Goal: Information Seeking & Learning: Learn about a topic

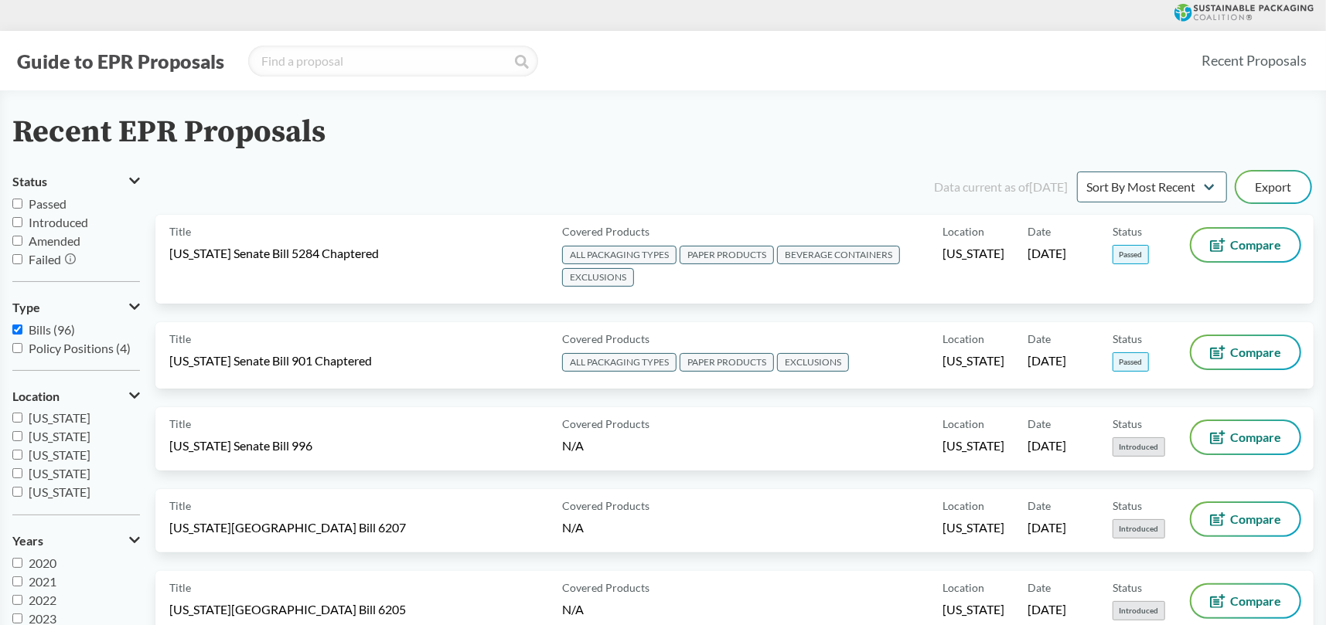
scroll to position [334, 0]
click at [14, 475] on input "[US_STATE]" at bounding box center [17, 474] width 10 height 10
checkbox input "true"
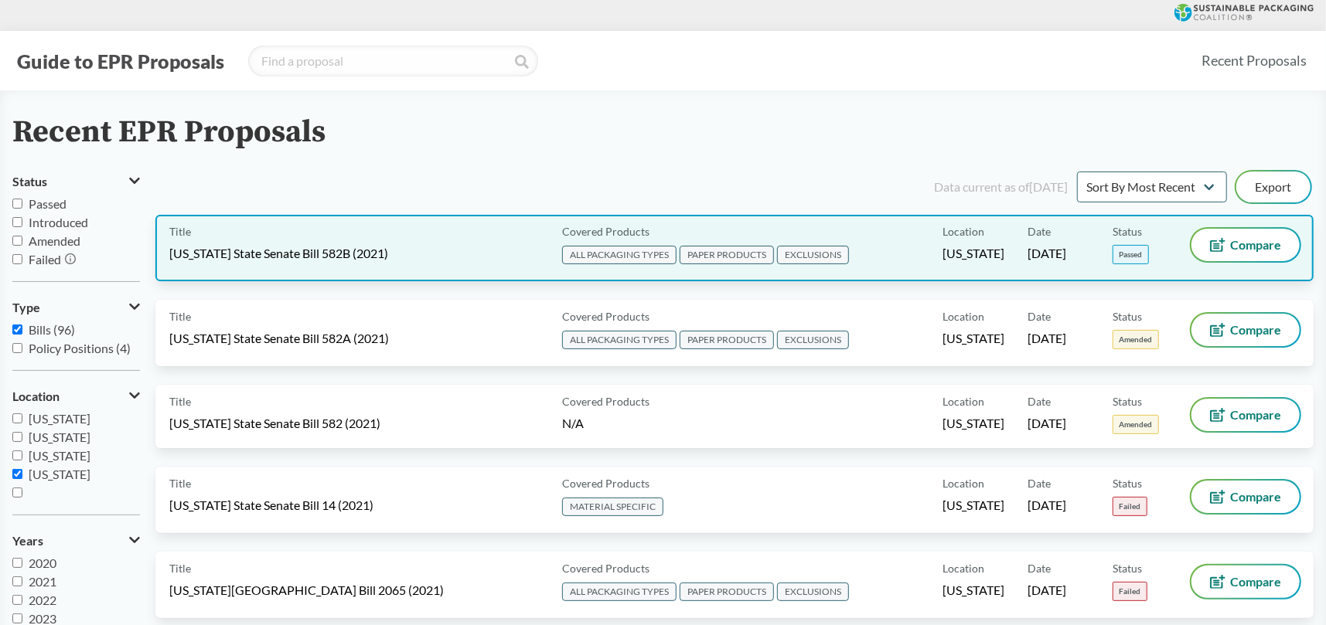
click at [308, 248] on span "[US_STATE] State Senate Bill 582B (2021)" at bounding box center [278, 253] width 219 height 17
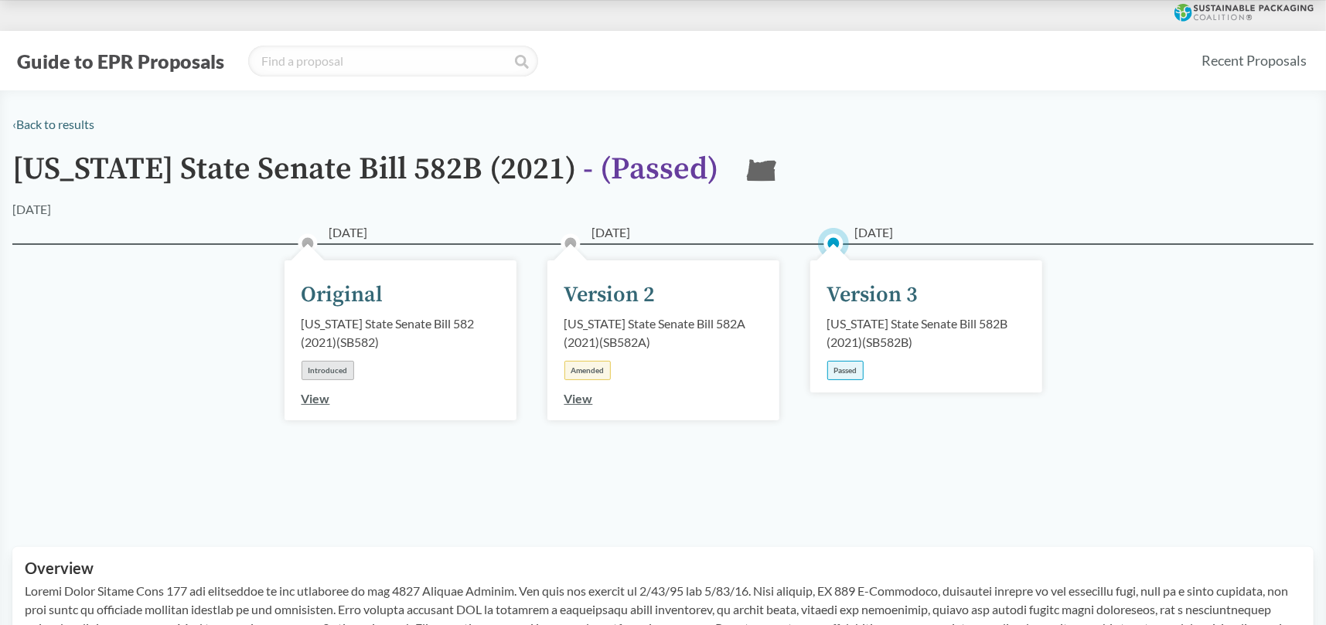
click at [847, 370] on div "Passed" at bounding box center [845, 370] width 36 height 19
click at [861, 257] on div "[DATE] Original [US_STATE] State Senate Bill 582 (2021) ( SB582 ) Introduced Vi…" at bounding box center [662, 377] width 1301 height 267
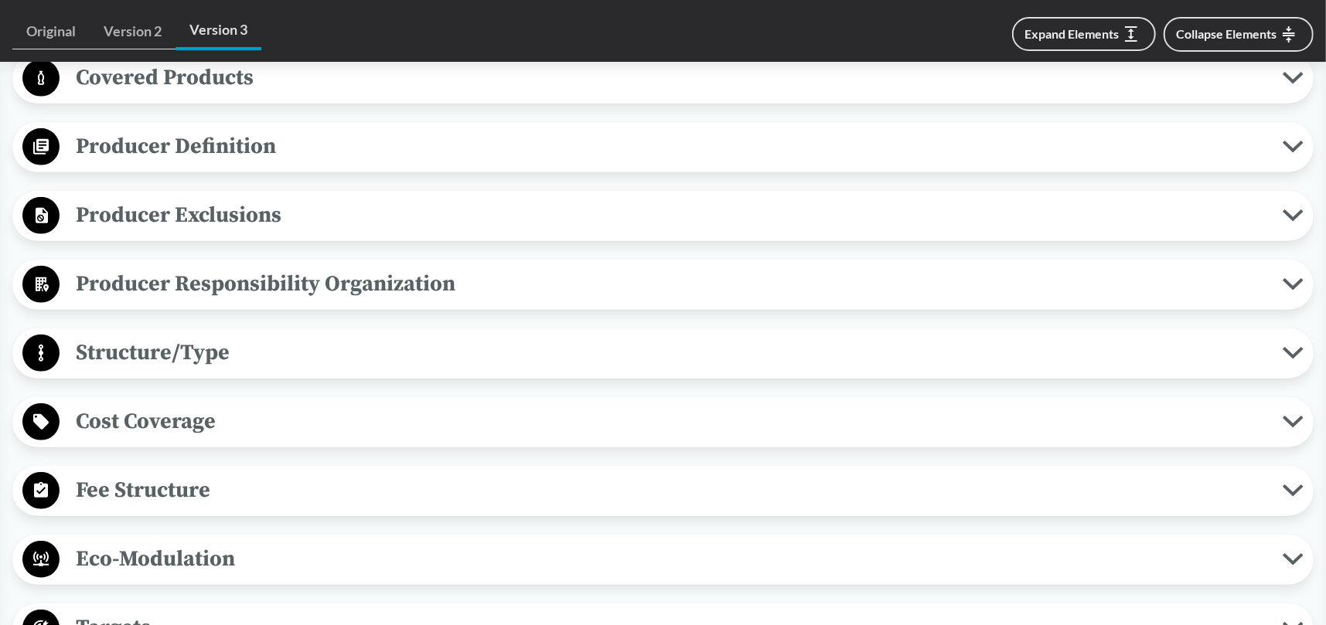
scroll to position [541, 0]
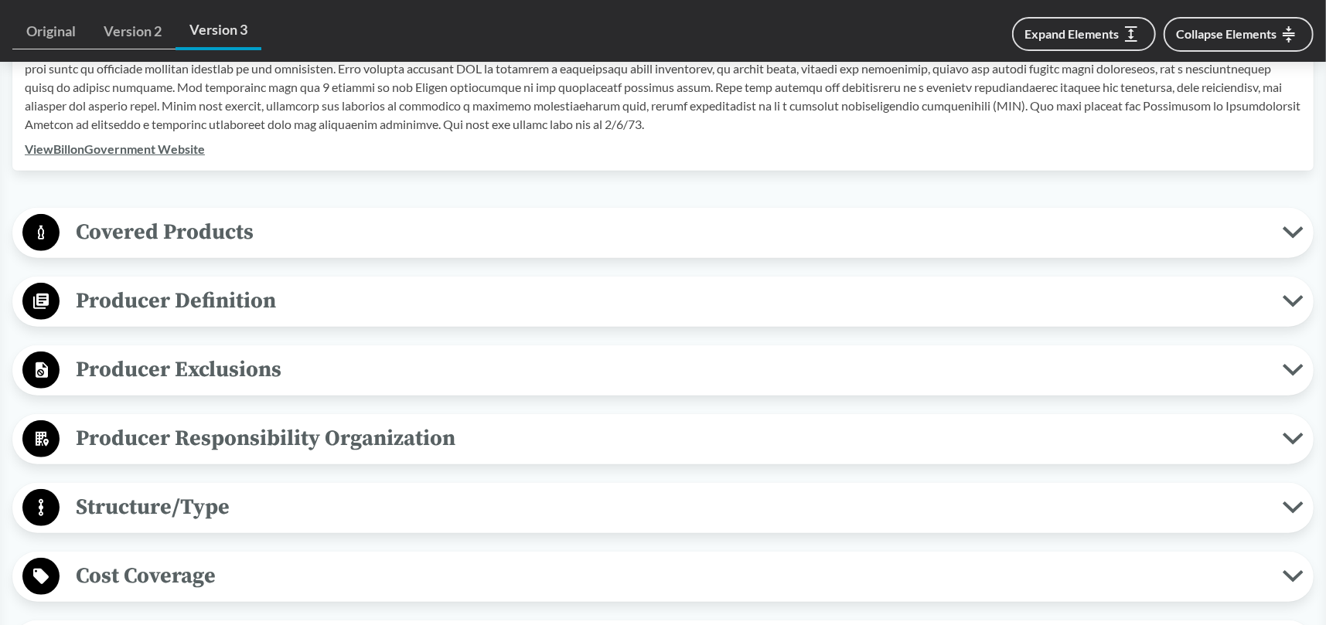
click at [123, 303] on span "Producer Definition" at bounding box center [671, 301] width 1223 height 35
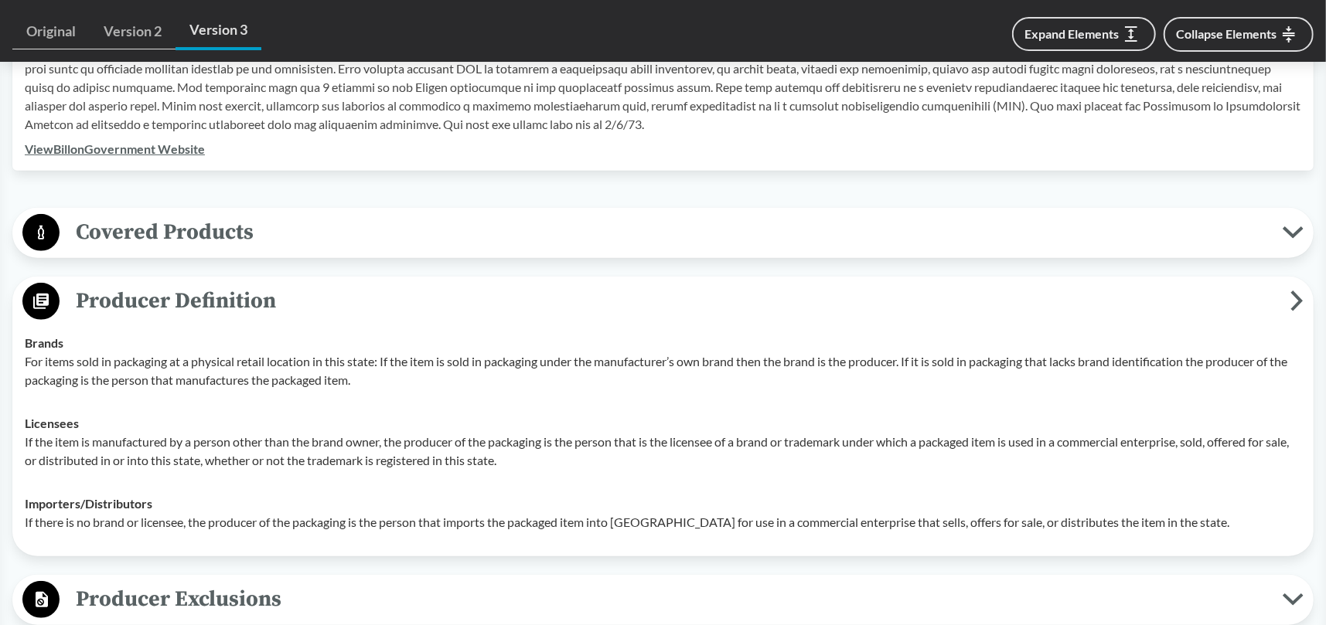
drag, startPoint x: 750, startPoint y: 307, endPoint x: 760, endPoint y: 393, distance: 87.2
click at [760, 393] on div "Producer Definition Brands For items sold in packaging at a physical retail loc…" at bounding box center [662, 417] width 1301 height 280
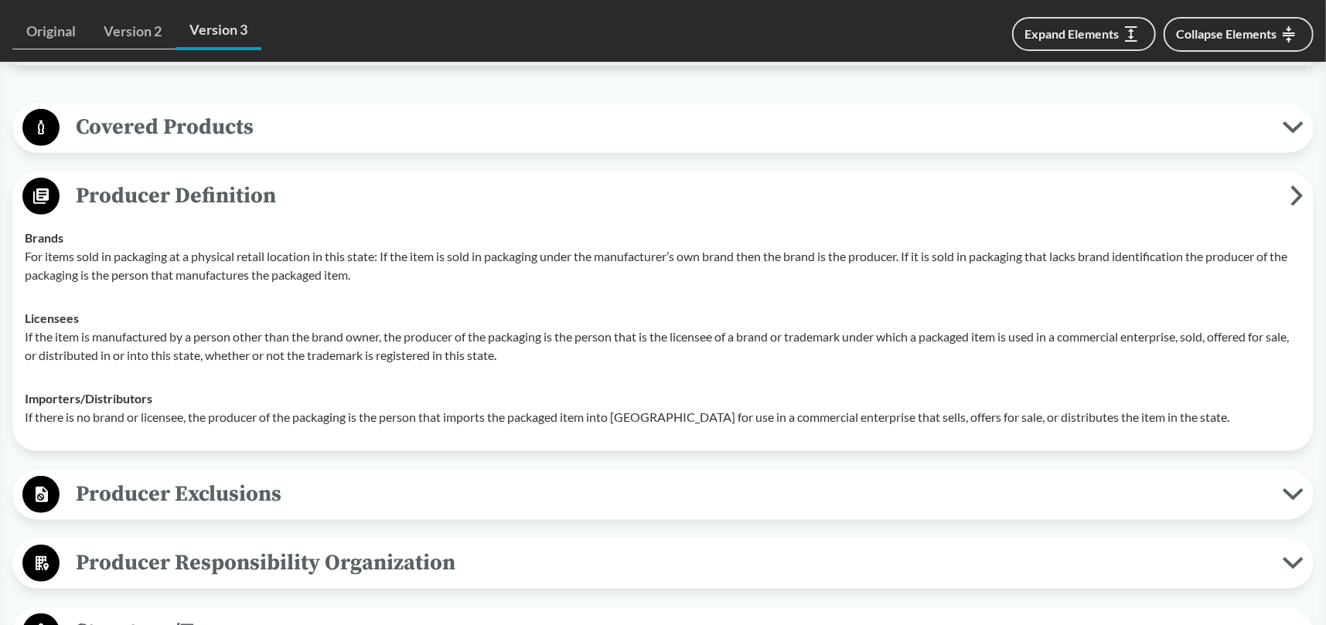
scroll to position [696, 0]
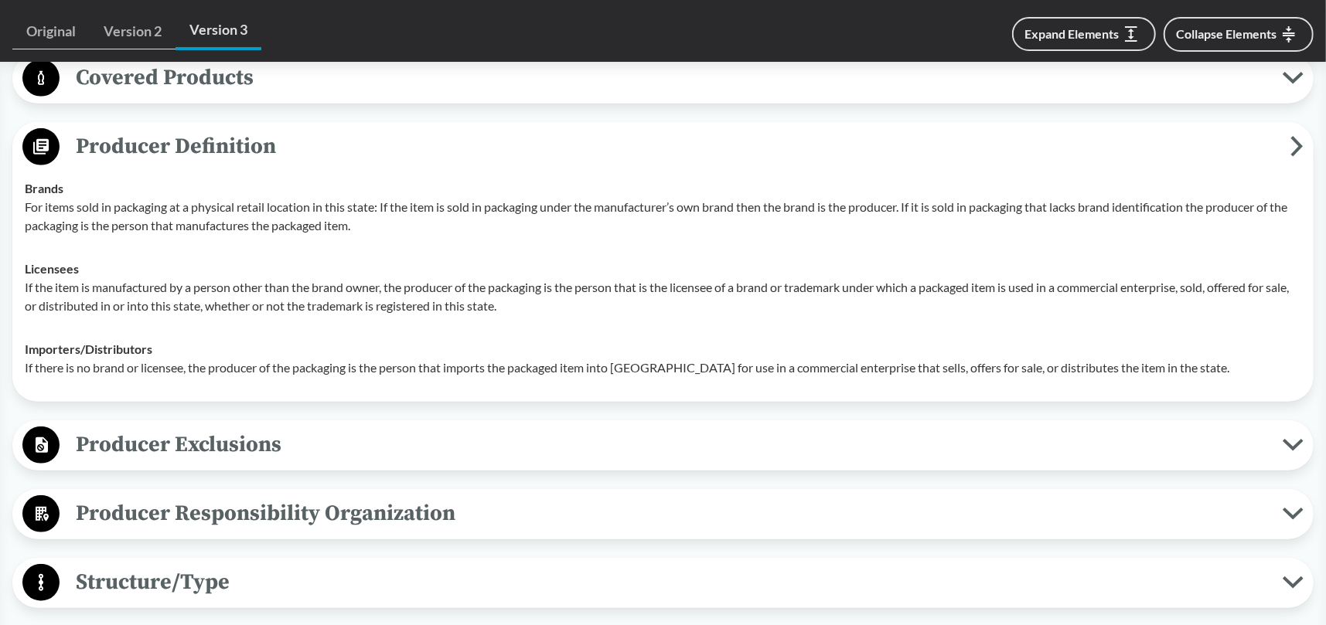
click at [127, 444] on span "Producer Exclusions" at bounding box center [671, 444] width 1223 height 35
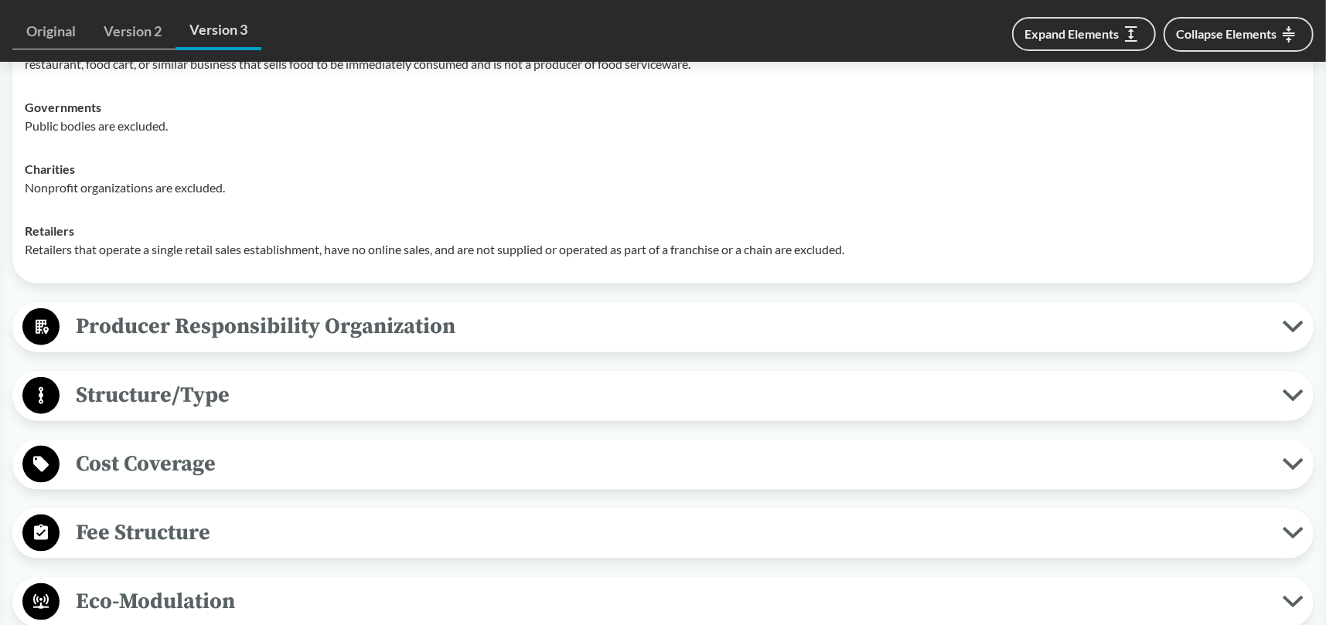
scroll to position [1314, 0]
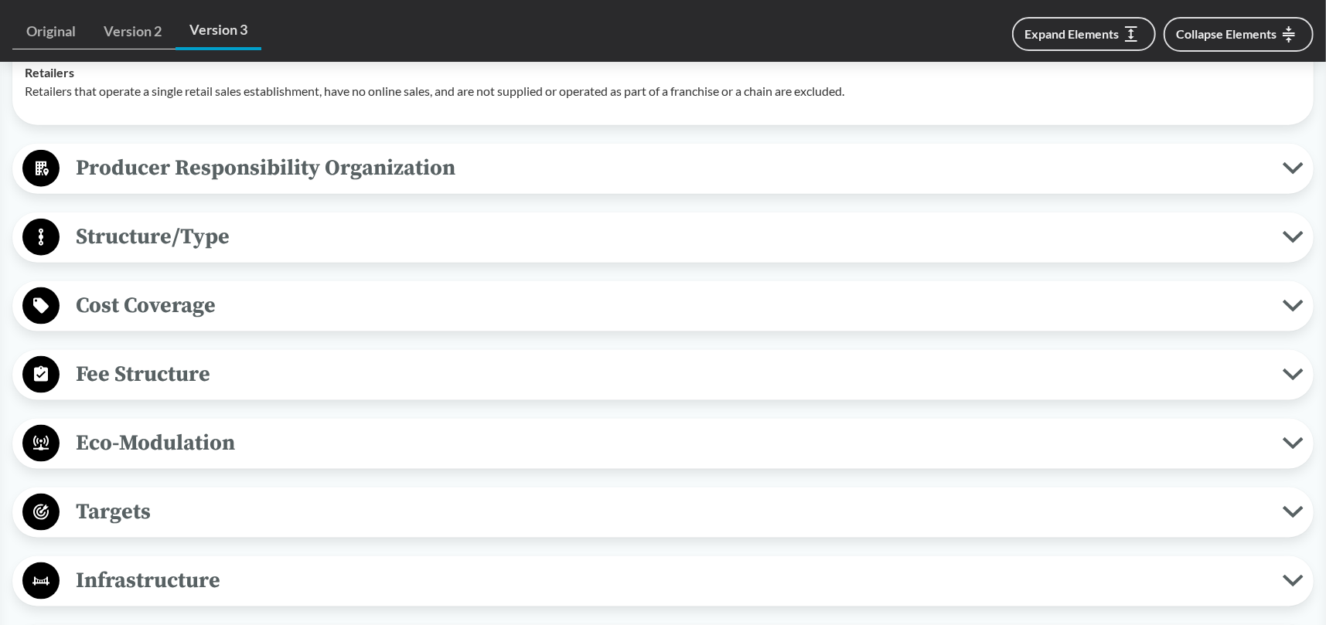
click at [145, 509] on span "Targets" at bounding box center [671, 512] width 1223 height 35
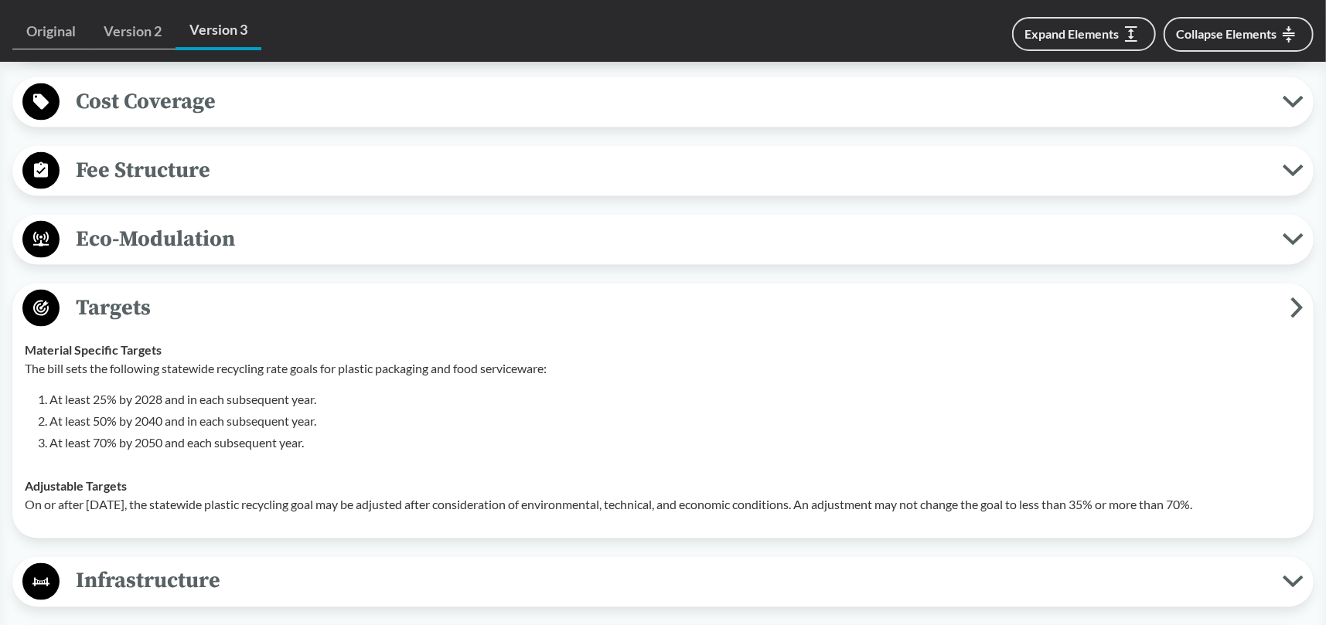
scroll to position [1623, 0]
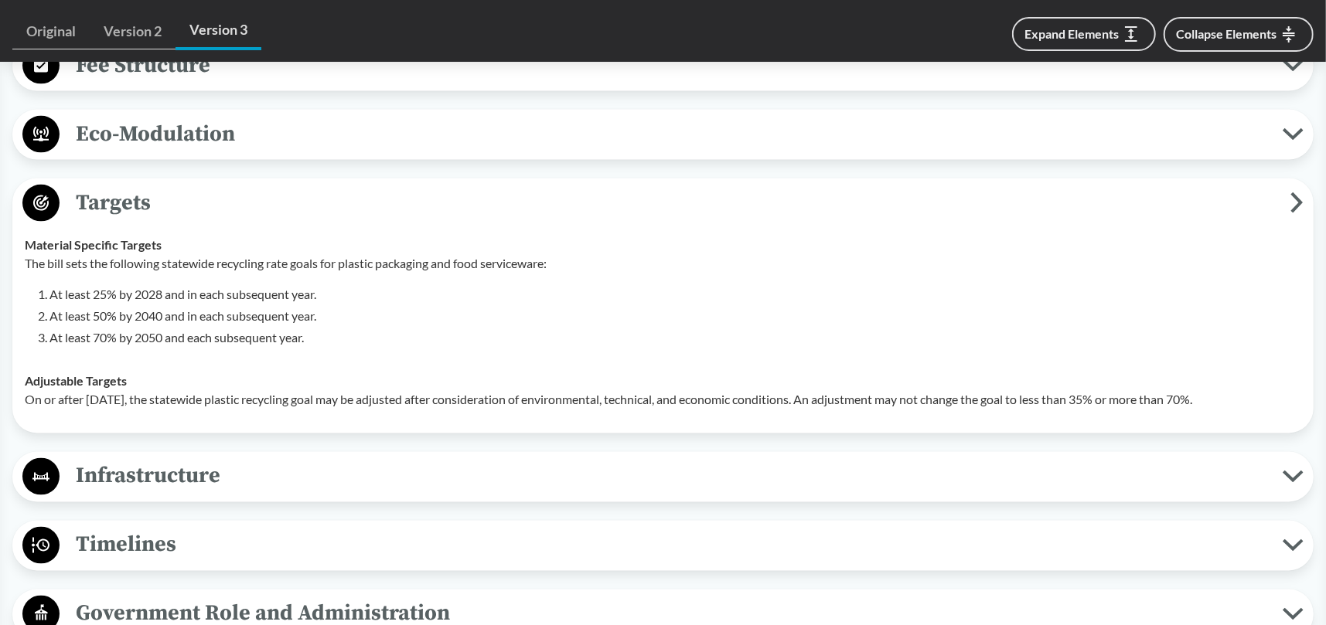
click at [166, 485] on span "Infrastructure" at bounding box center [671, 476] width 1223 height 35
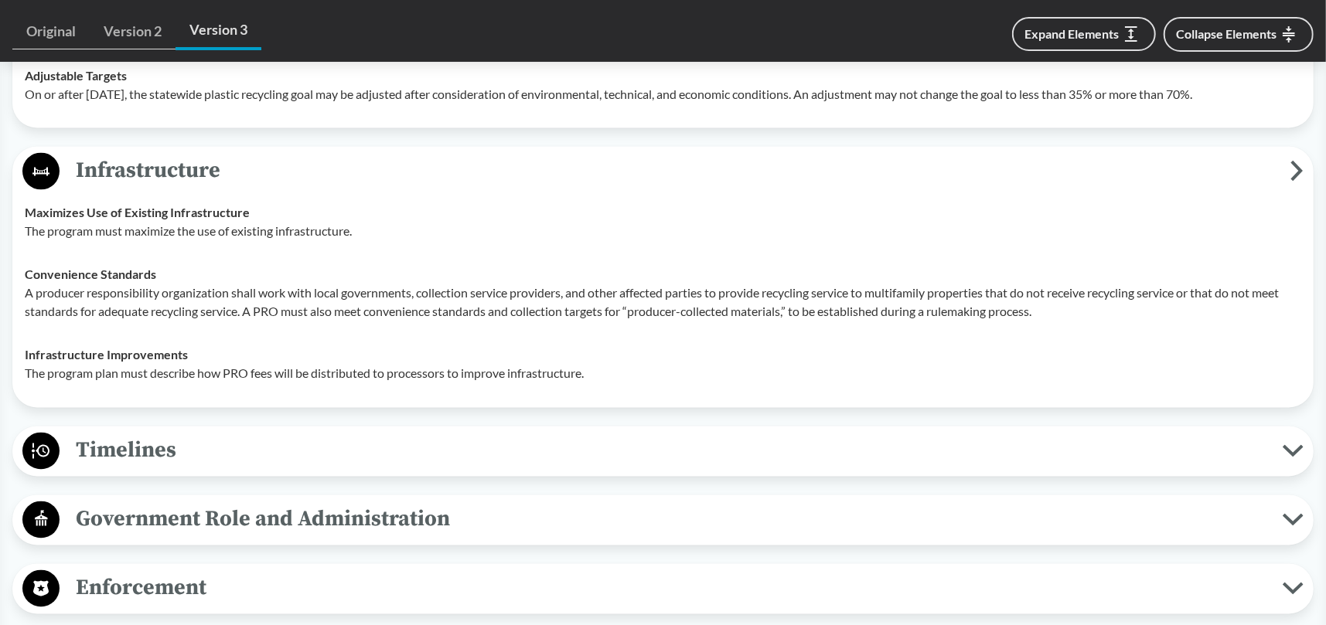
scroll to position [2087, 0]
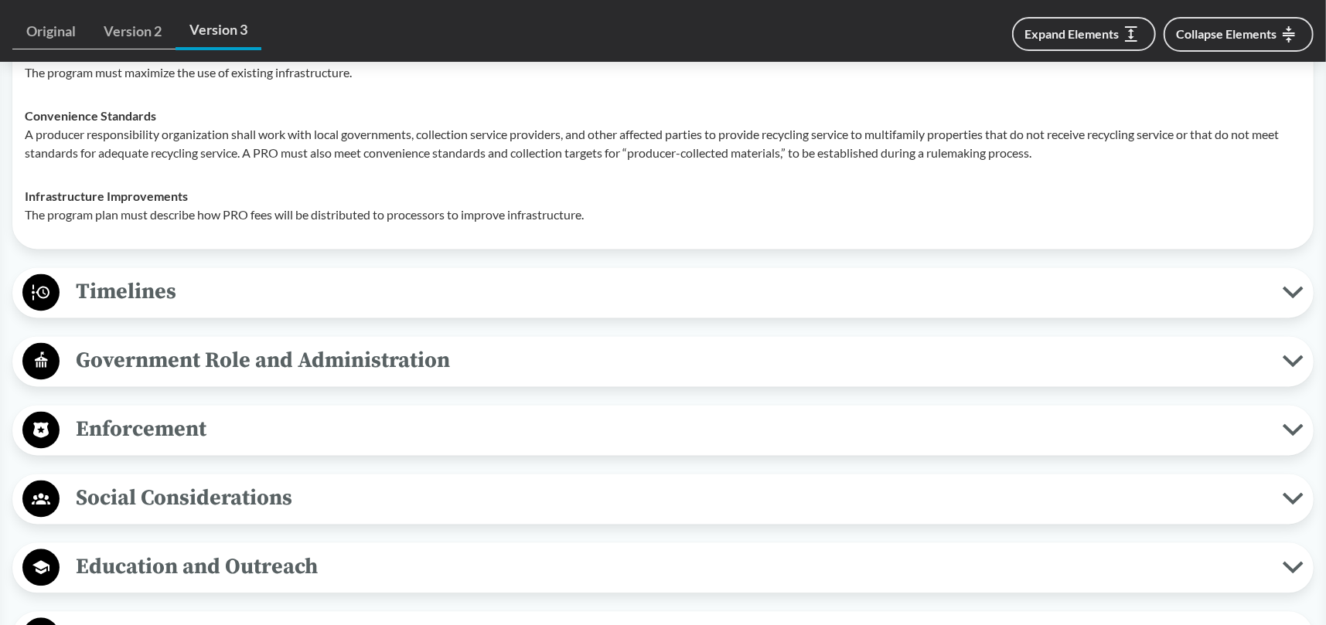
click at [117, 443] on span "Enforcement" at bounding box center [671, 430] width 1223 height 35
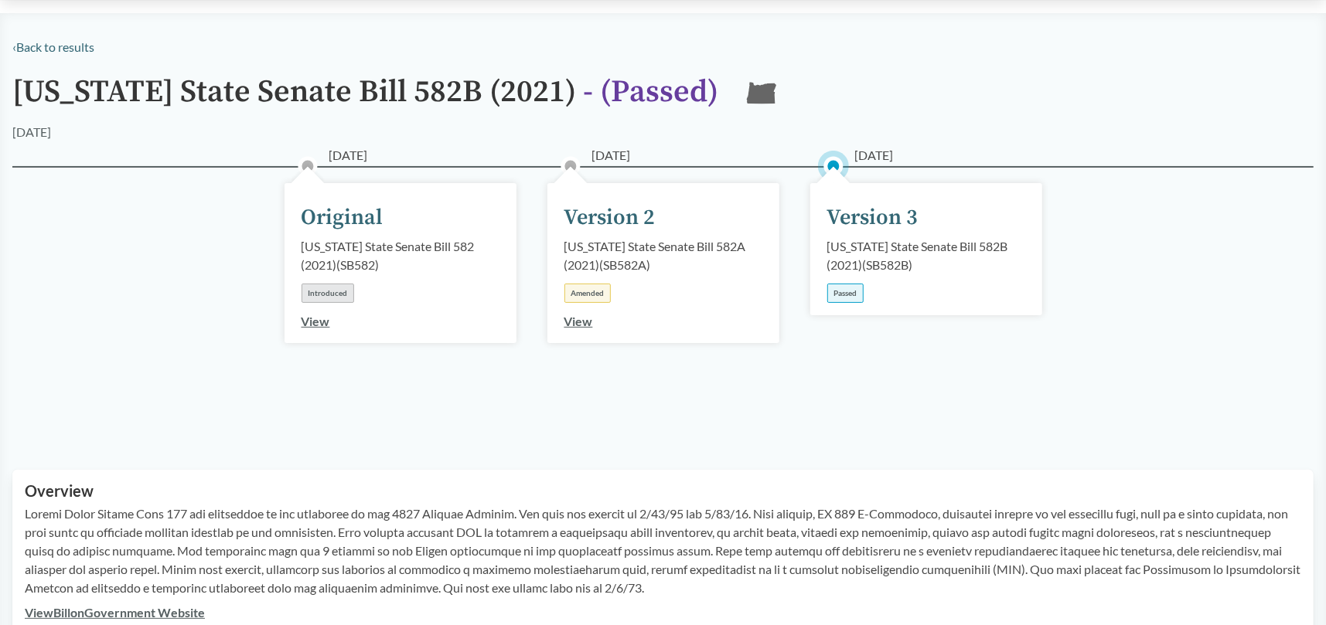
scroll to position [0, 0]
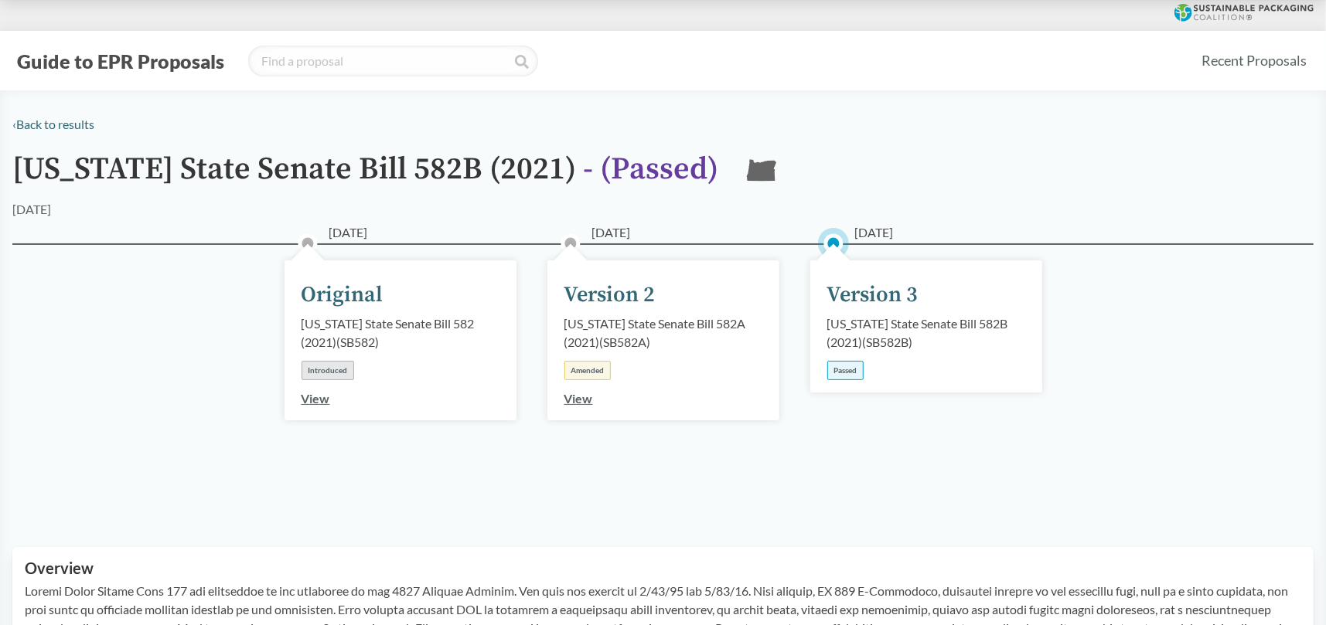
click at [838, 368] on div "Passed" at bounding box center [845, 370] width 36 height 19
click at [43, 130] on link "‹ Back to results" at bounding box center [53, 124] width 82 height 15
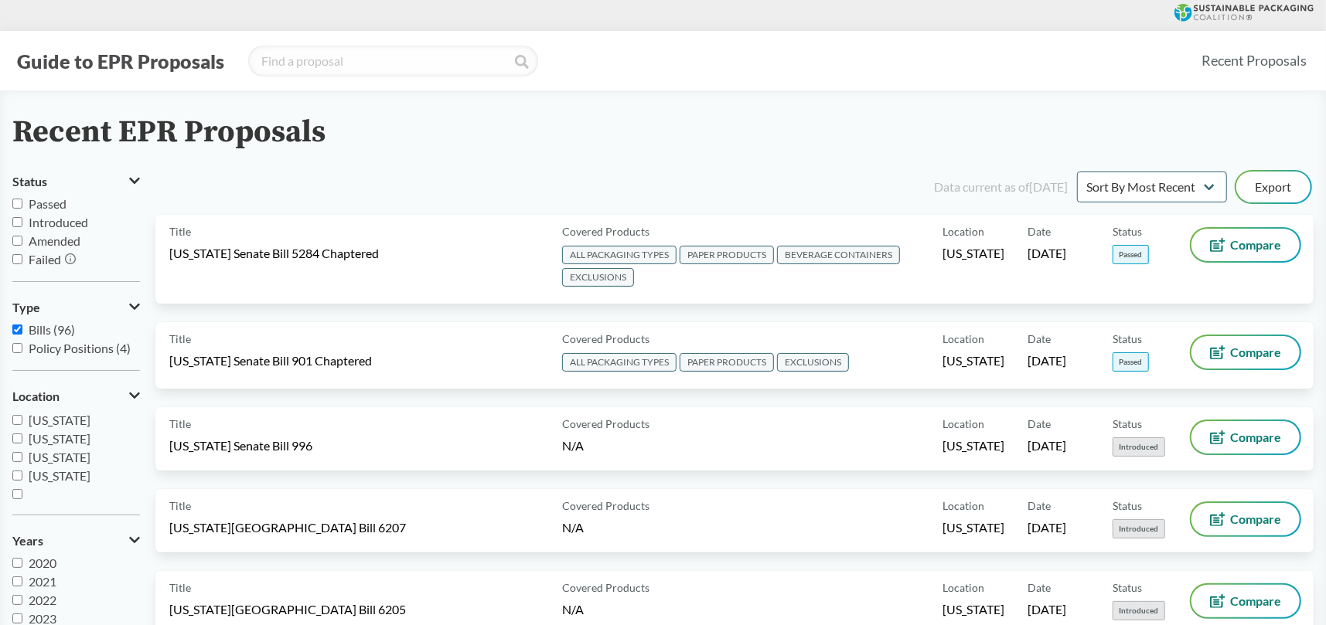
scroll to position [334, 0]
click at [19, 475] on input "[US_STATE]" at bounding box center [17, 474] width 10 height 10
checkbox input "true"
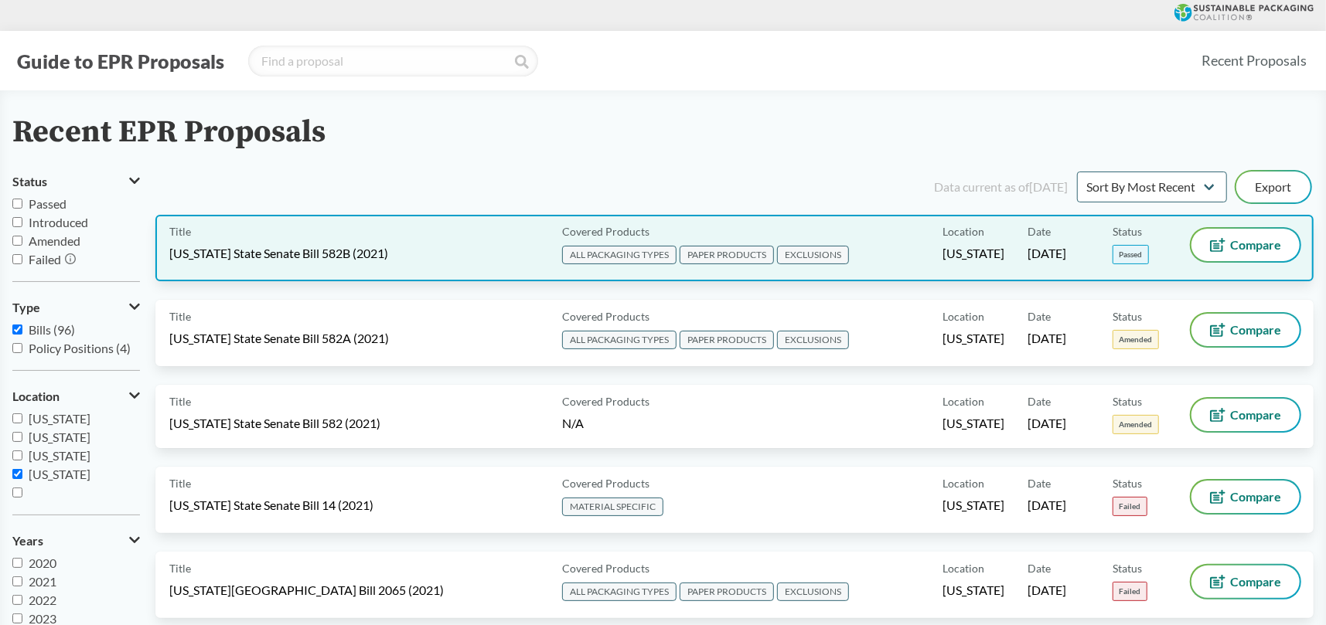
click at [338, 251] on span "[US_STATE] State Senate Bill 582B (2021)" at bounding box center [278, 253] width 219 height 17
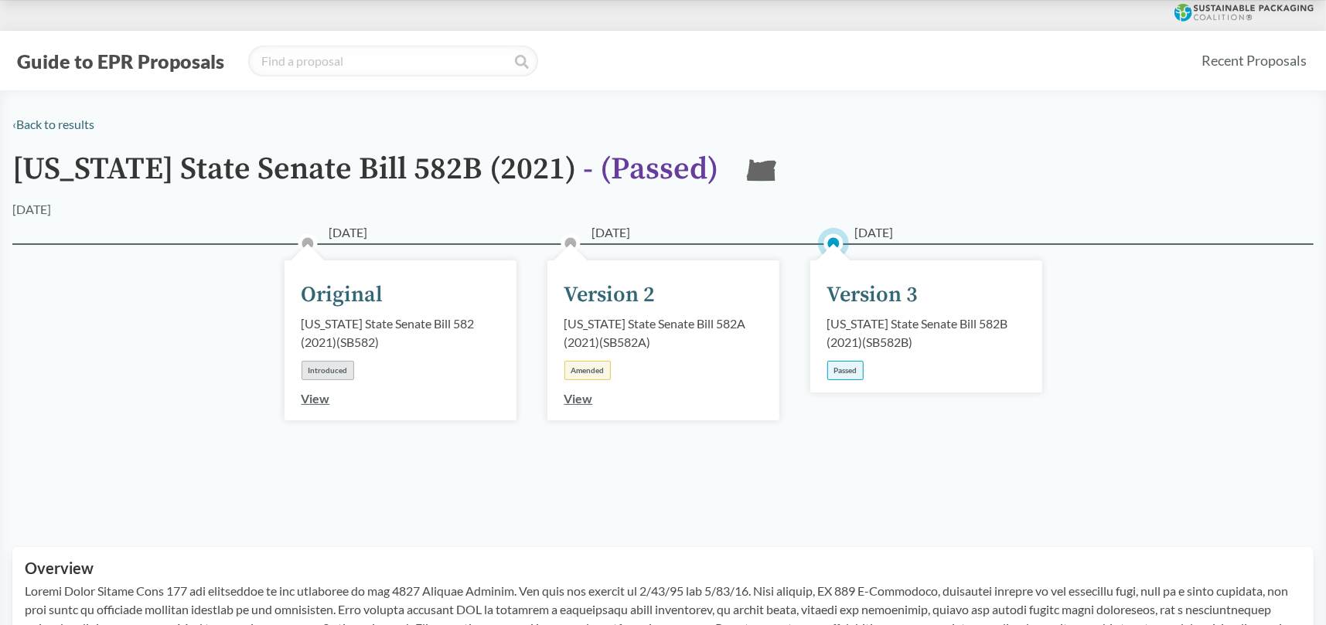
click at [871, 291] on div "Version 3" at bounding box center [872, 295] width 91 height 32
click at [882, 299] on div "Version 3" at bounding box center [872, 295] width 91 height 32
click at [924, 300] on div "[DATE] Version 3 [US_STATE] State Senate Bill 582B (2021) ( SB582B ) Passed" at bounding box center [926, 327] width 232 height 132
drag, startPoint x: 826, startPoint y: 324, endPoint x: 920, endPoint y: 352, distance: 98.3
click at [920, 352] on div "[DATE] Version 3 [US_STATE] State Senate Bill 582B (2021) ( SB582B ) Passed" at bounding box center [926, 327] width 232 height 132
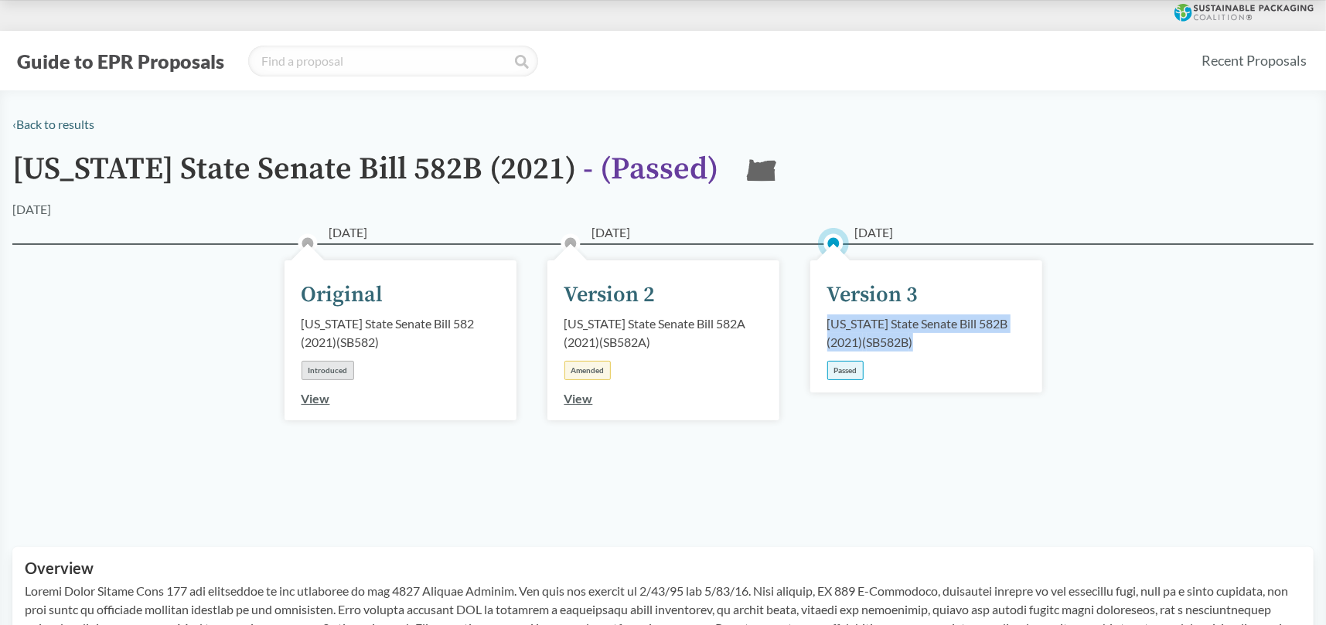
copy div "[US_STATE] State Senate Bill 582B (2021) ( SB582B )"
click at [581, 400] on link "View" at bounding box center [578, 398] width 29 height 15
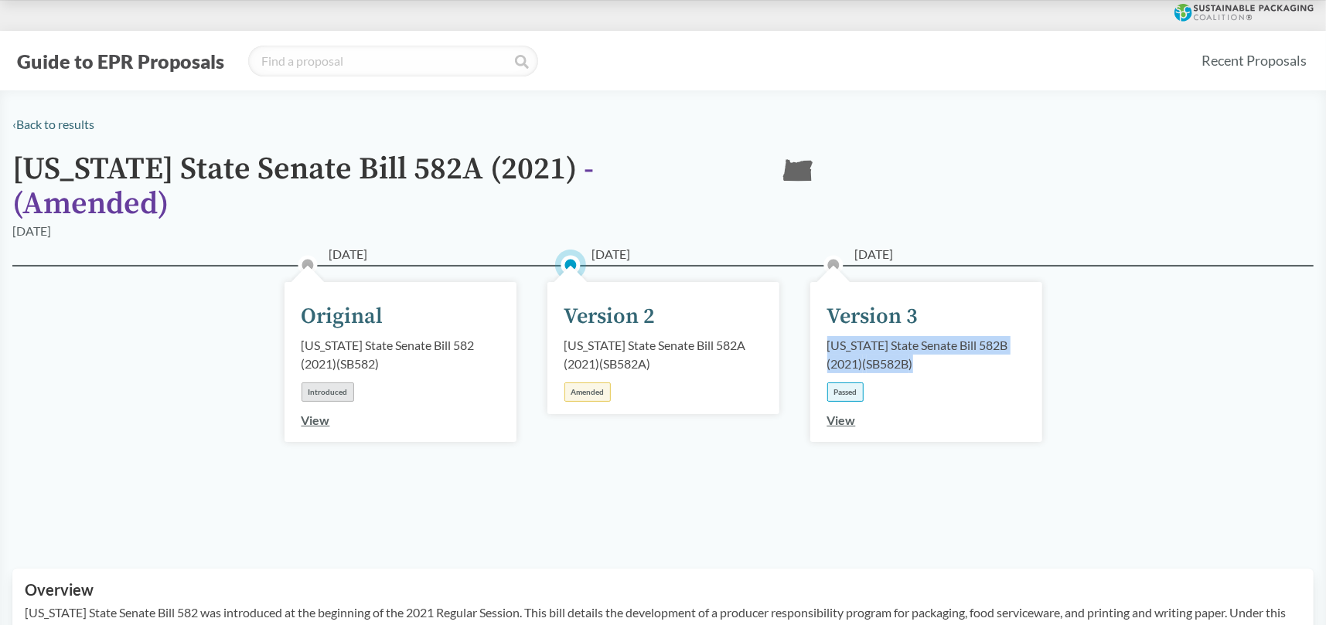
click at [842, 413] on link "View" at bounding box center [841, 420] width 29 height 15
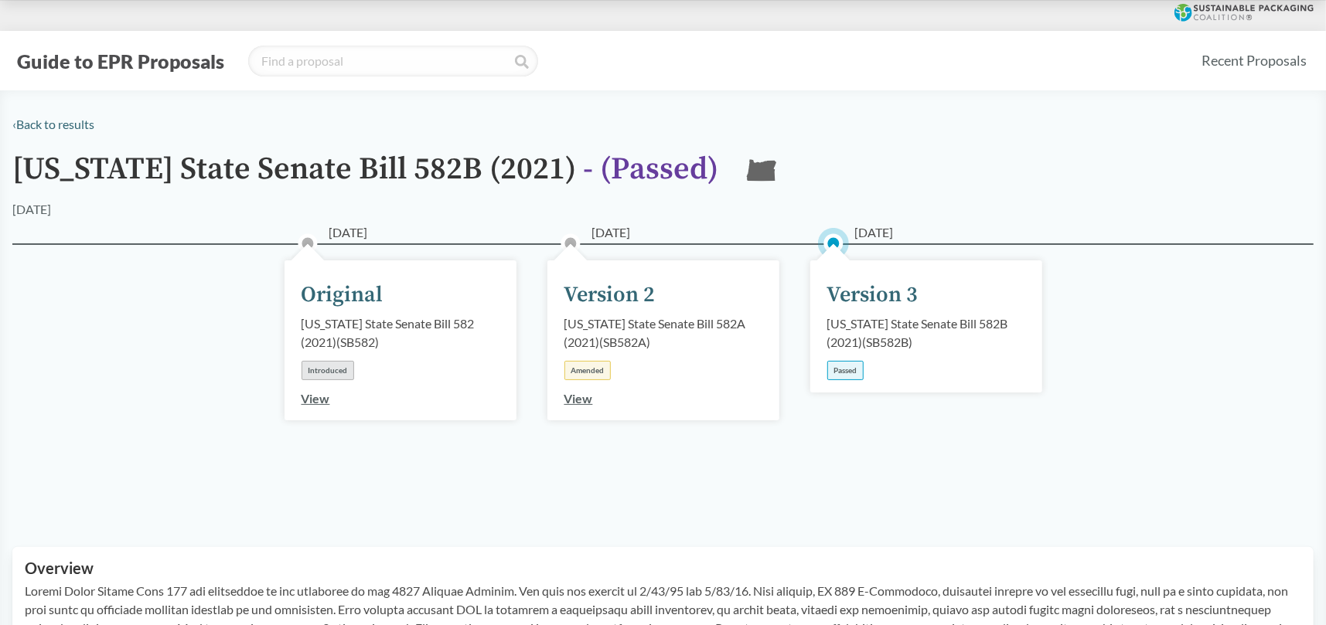
click at [577, 406] on div "View" at bounding box center [578, 399] width 29 height 19
click at [577, 402] on link "View" at bounding box center [578, 398] width 29 height 15
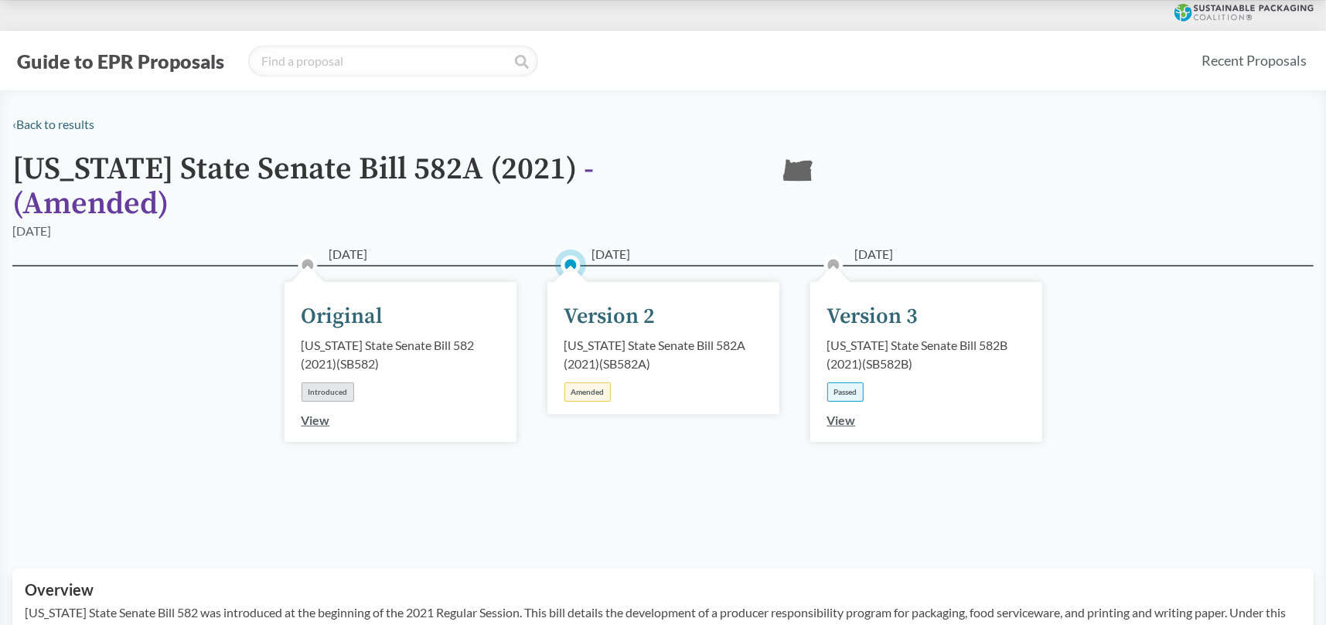
click at [308, 413] on link "View" at bounding box center [315, 420] width 29 height 15
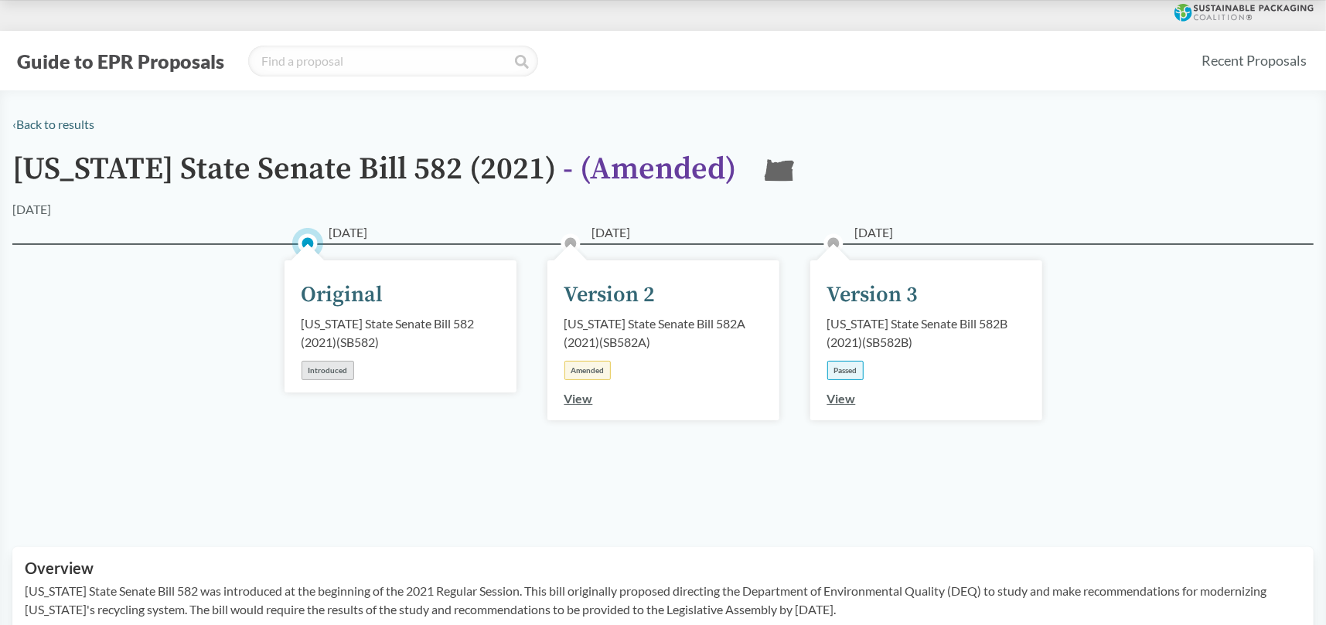
click at [849, 398] on link "View" at bounding box center [841, 398] width 29 height 15
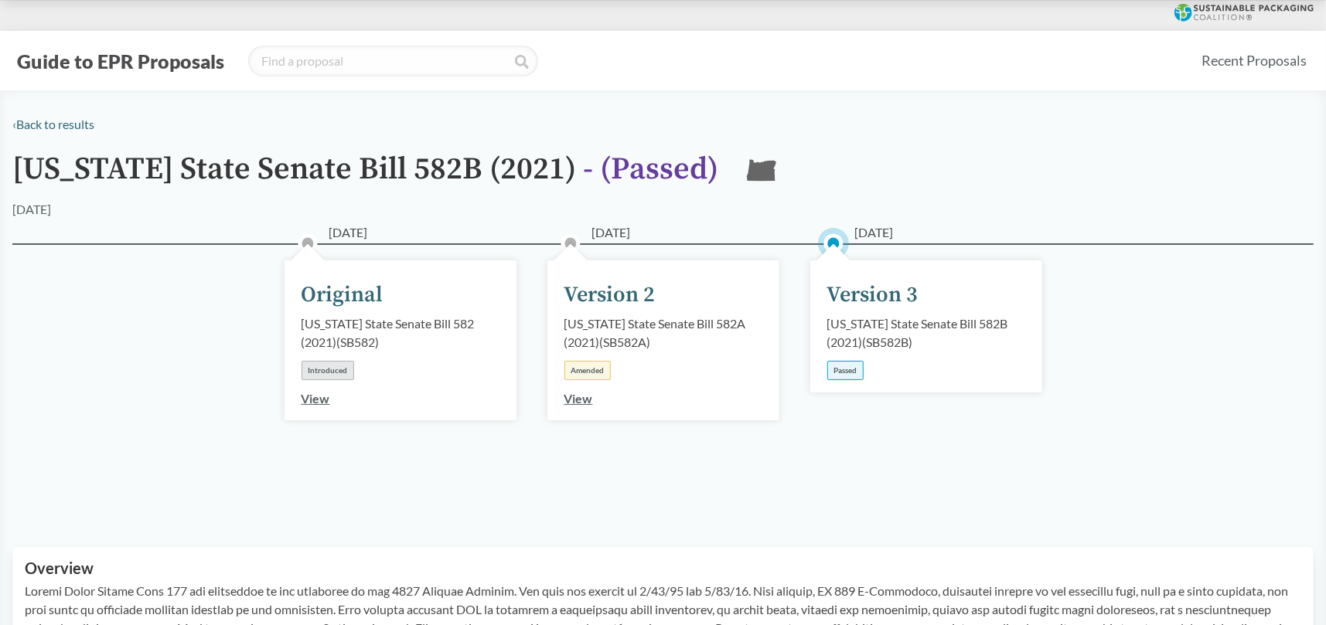
click at [859, 312] on div "[DATE] Version 3 [US_STATE] State Senate Bill 582B (2021) ( SB582B ) Passed" at bounding box center [926, 327] width 232 height 132
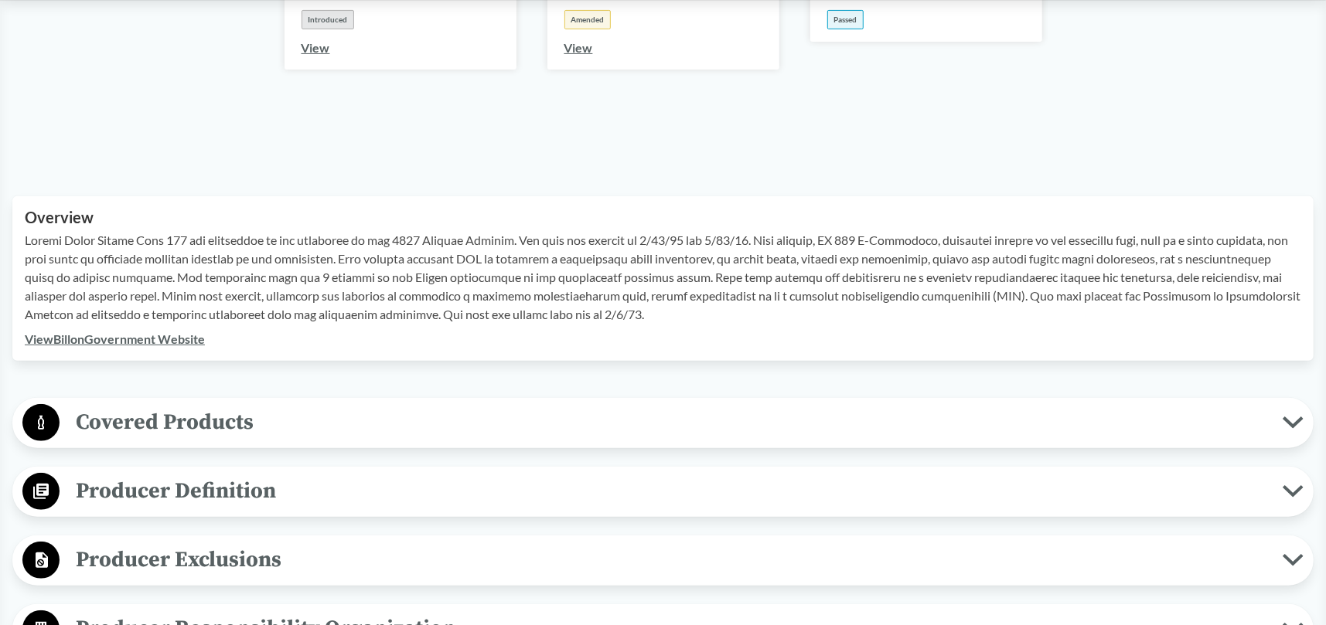
scroll to position [232, 0]
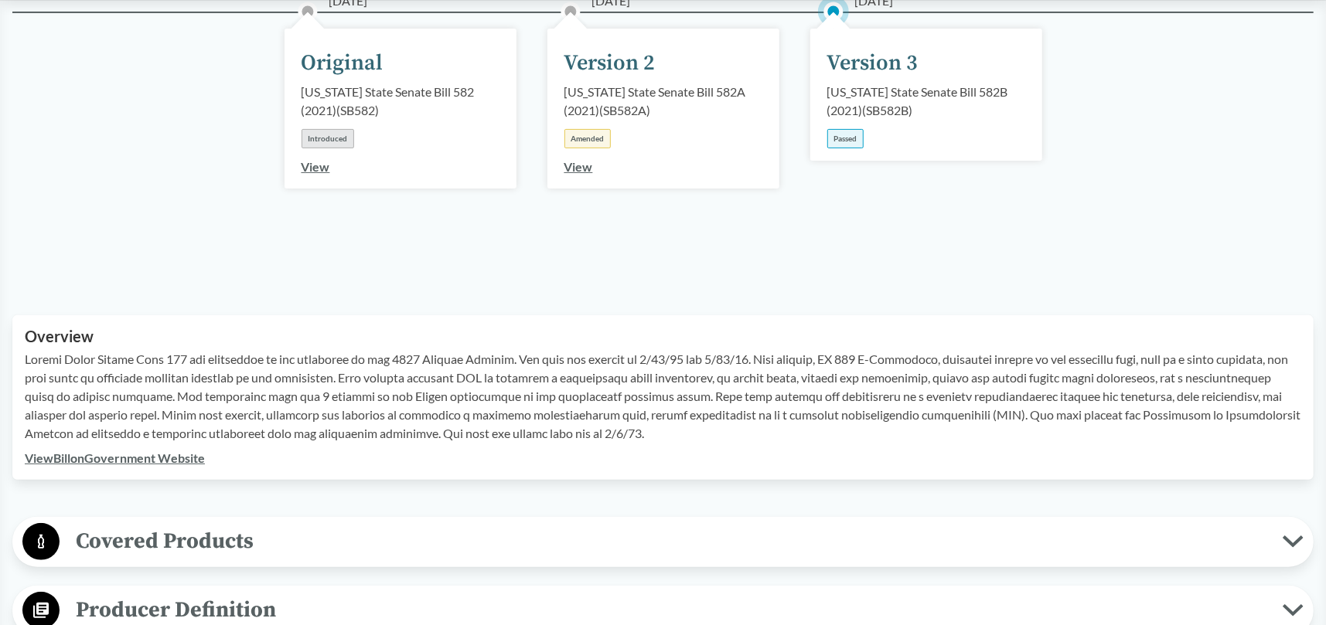
click at [85, 461] on link "View Bill on Government Website" at bounding box center [115, 458] width 180 height 15
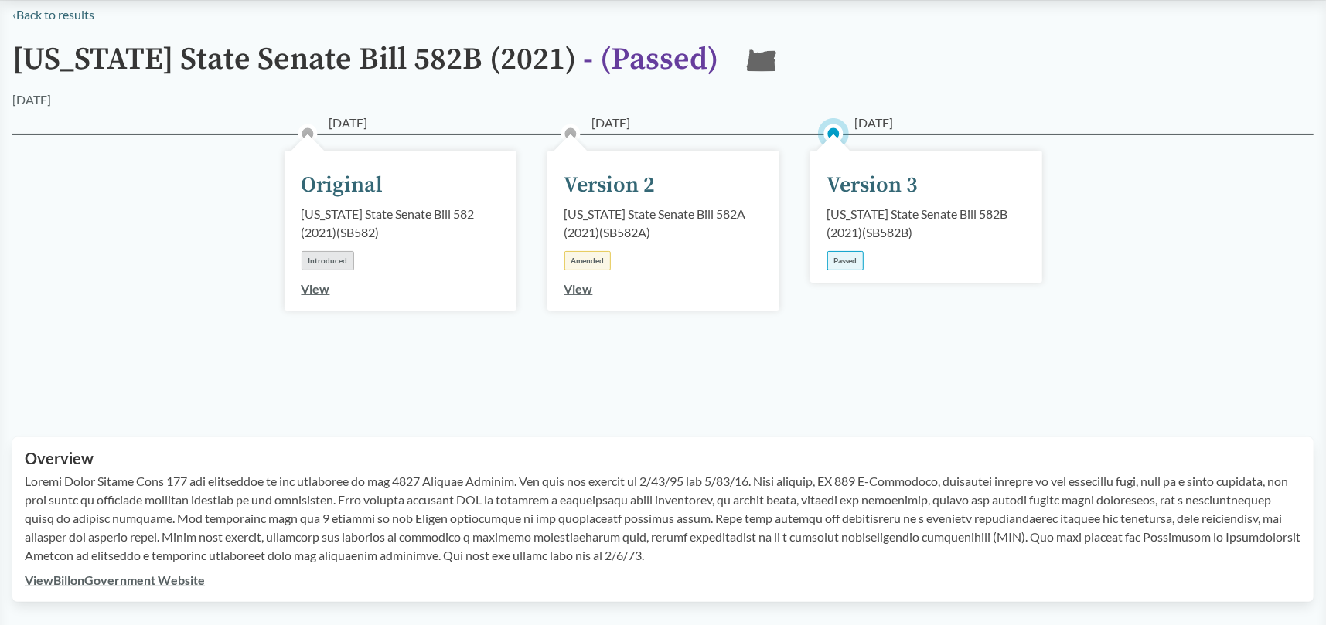
scroll to position [0, 0]
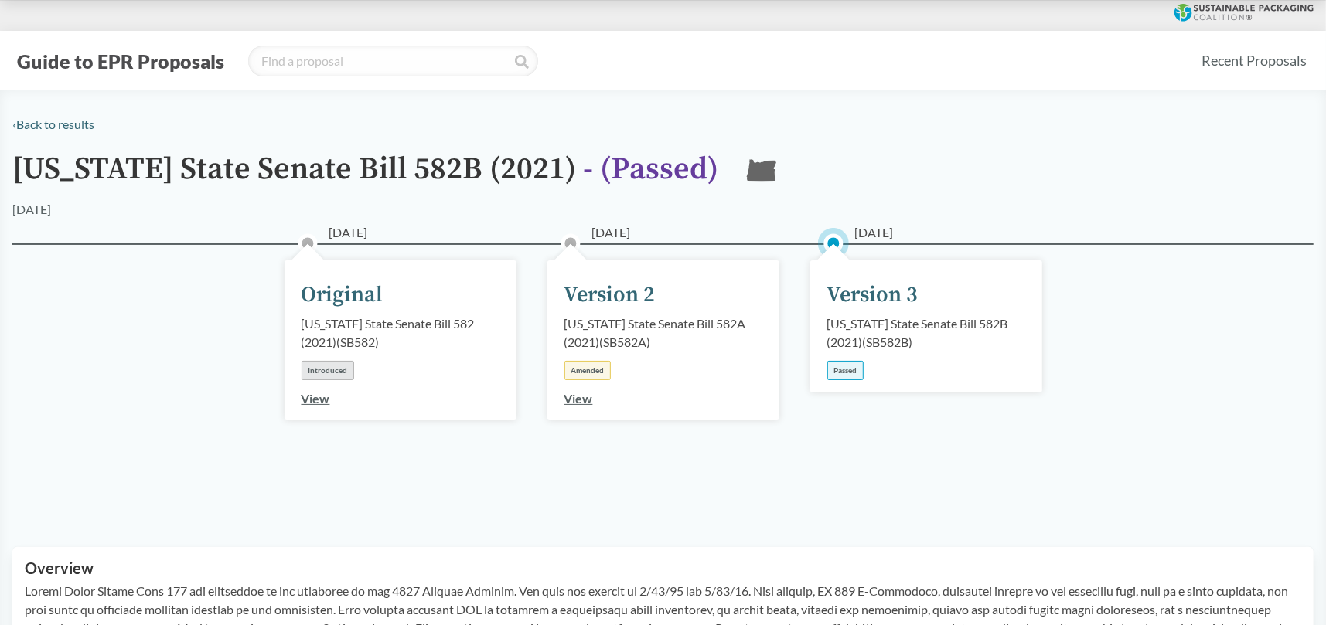
click at [875, 329] on div "[US_STATE] State Senate Bill 582B (2021) ( SB582B )" at bounding box center [926, 333] width 198 height 37
click at [860, 279] on div "Version 3" at bounding box center [872, 295] width 91 height 32
click at [834, 370] on div "Passed" at bounding box center [845, 370] width 36 height 19
click at [904, 356] on div "[DATE] Version 3 [US_STATE] State Senate Bill 582B (2021) ( SB582B ) Passed" at bounding box center [926, 327] width 232 height 132
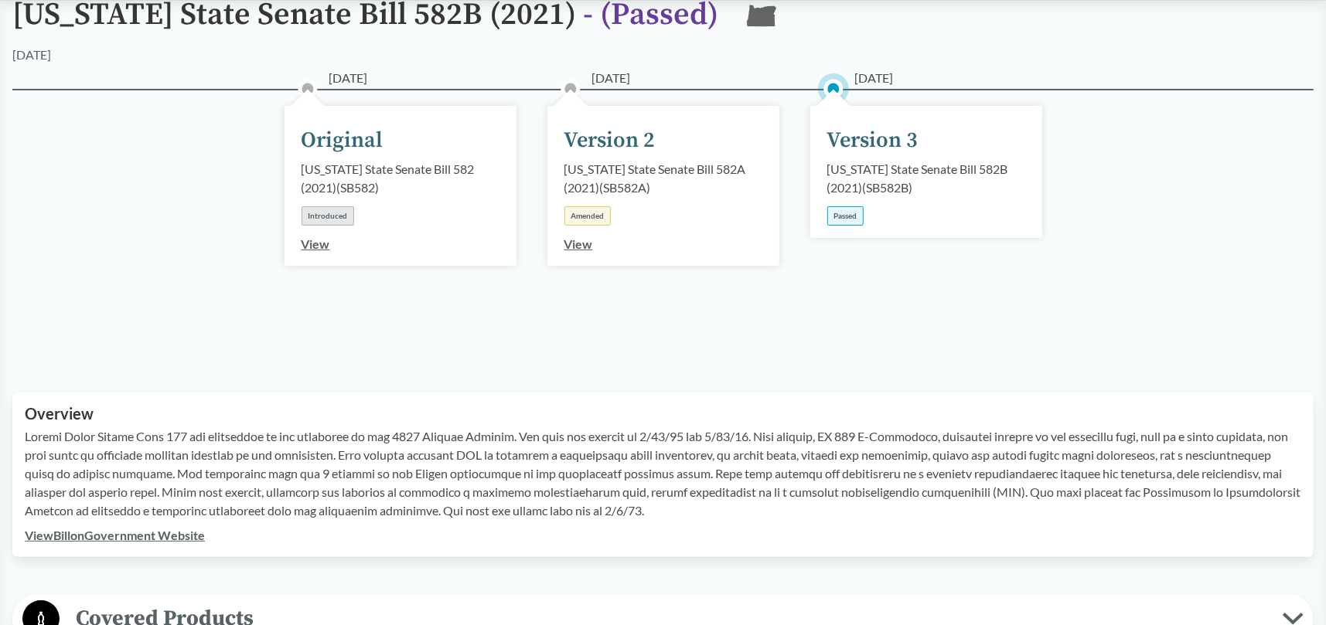
scroll to position [464, 0]
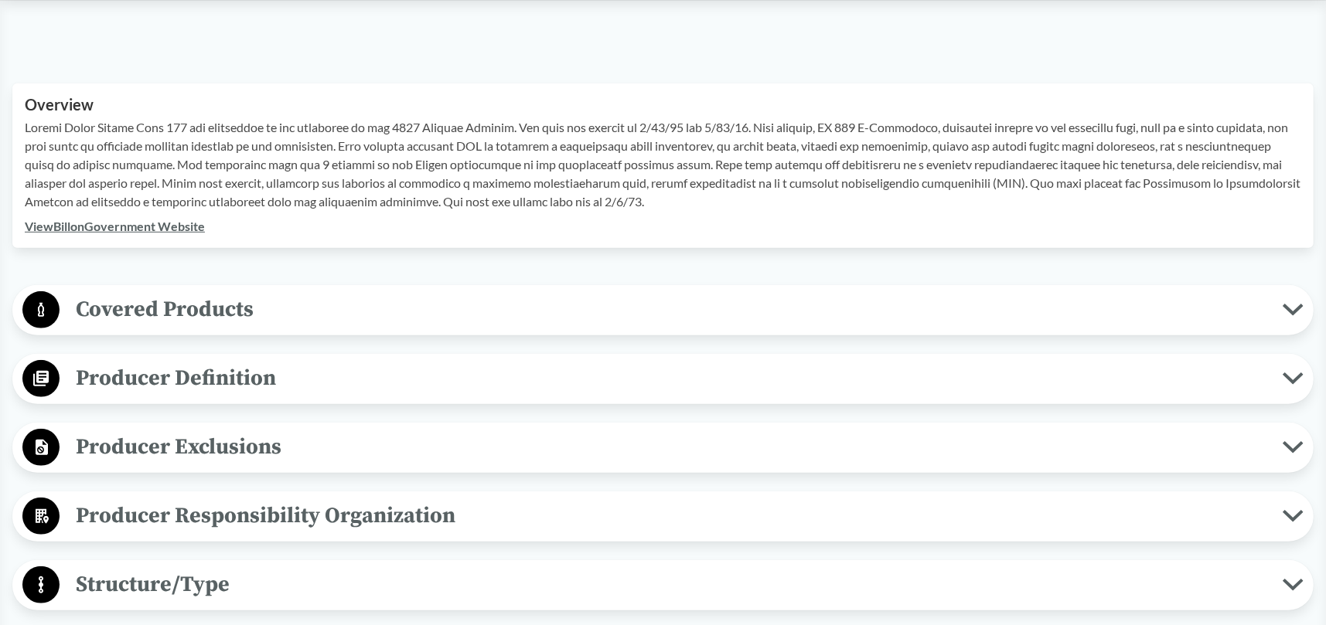
click at [189, 231] on link "View Bill on Government Website" at bounding box center [115, 226] width 180 height 15
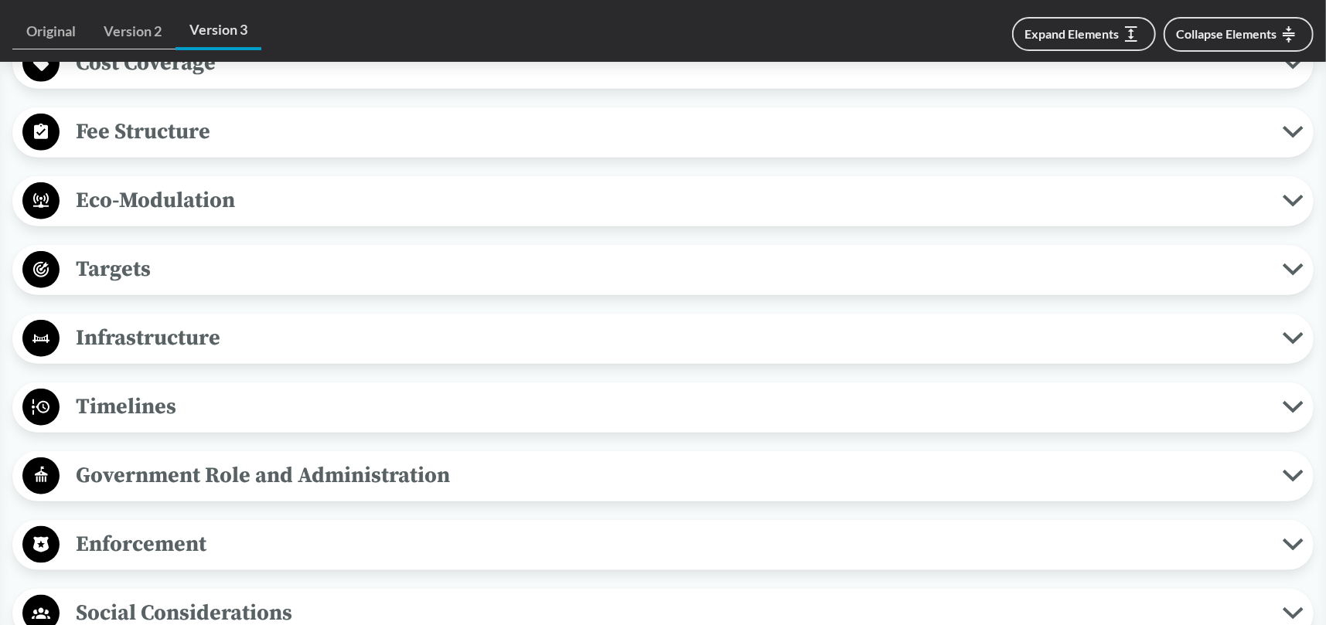
scroll to position [1082, 0]
